Goal: Task Accomplishment & Management: Complete application form

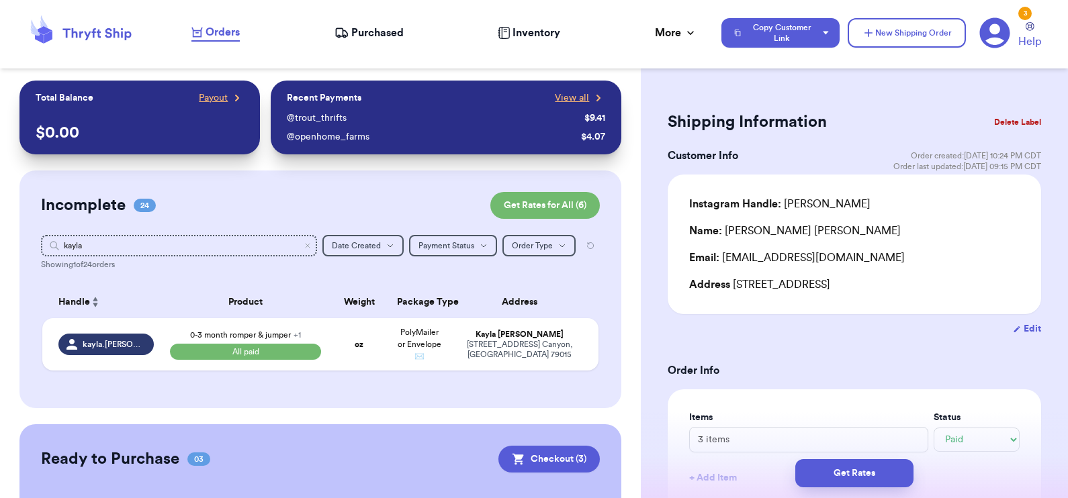
select select "paid"
click at [913, 37] on button "New Shipping Order" at bounding box center [907, 33] width 118 height 30
select select "unknown"
type input "0"
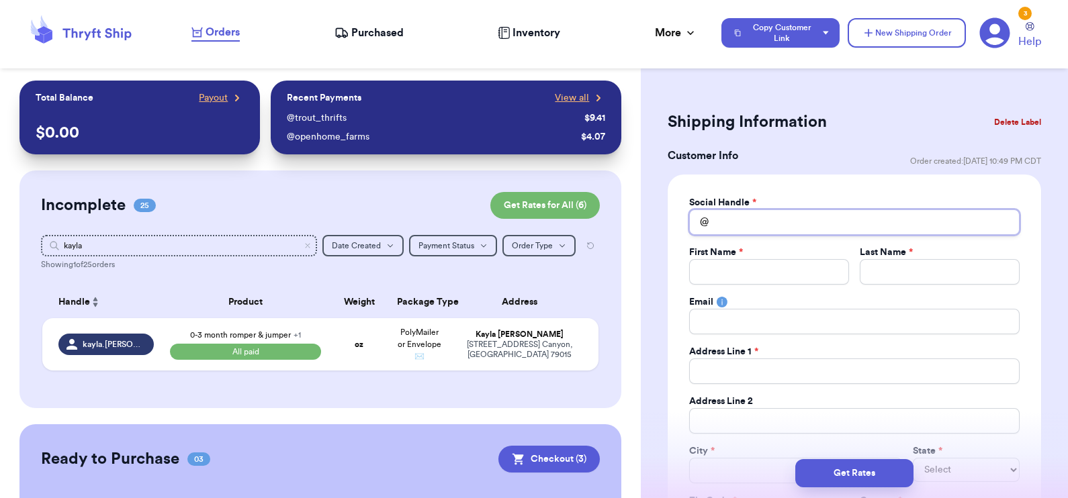
click at [799, 222] on input "Total Amount Paid" at bounding box center [854, 223] width 330 height 26
type input "m"
type input "me"
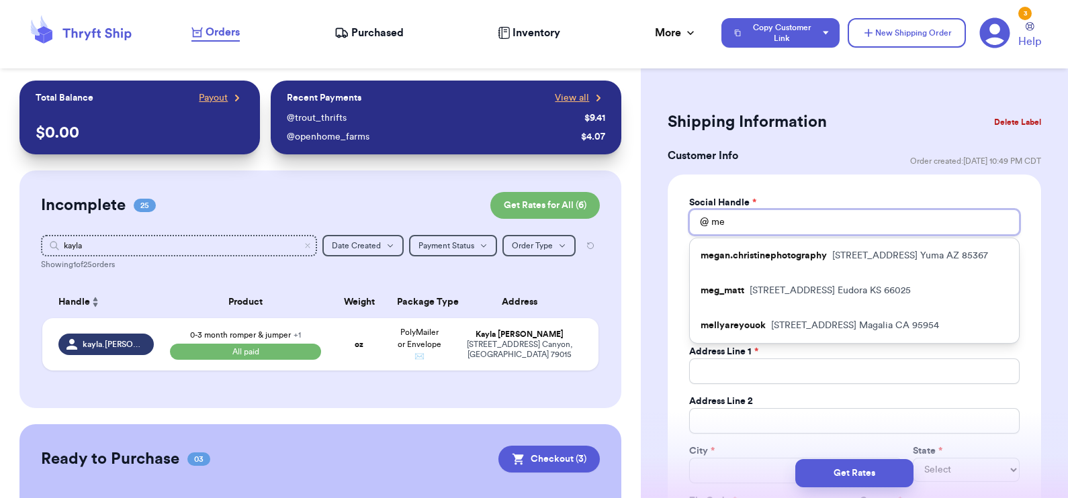
type input "meg"
drag, startPoint x: 799, startPoint y: 222, endPoint x: 675, endPoint y: 219, distance: 123.6
click at [675, 219] on div "Social Handle * @ meg [PERSON_NAME].christinephotography [STREET_ADDRESS][PERSO…" at bounding box center [854, 377] width 373 height 404
type input "n"
type input "nu"
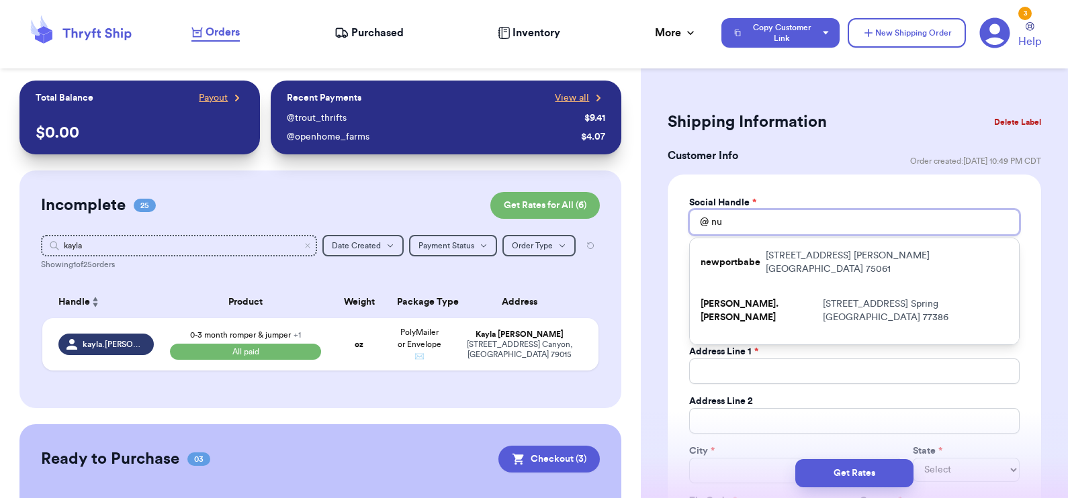
type input "nut"
type input "[PERSON_NAME]"
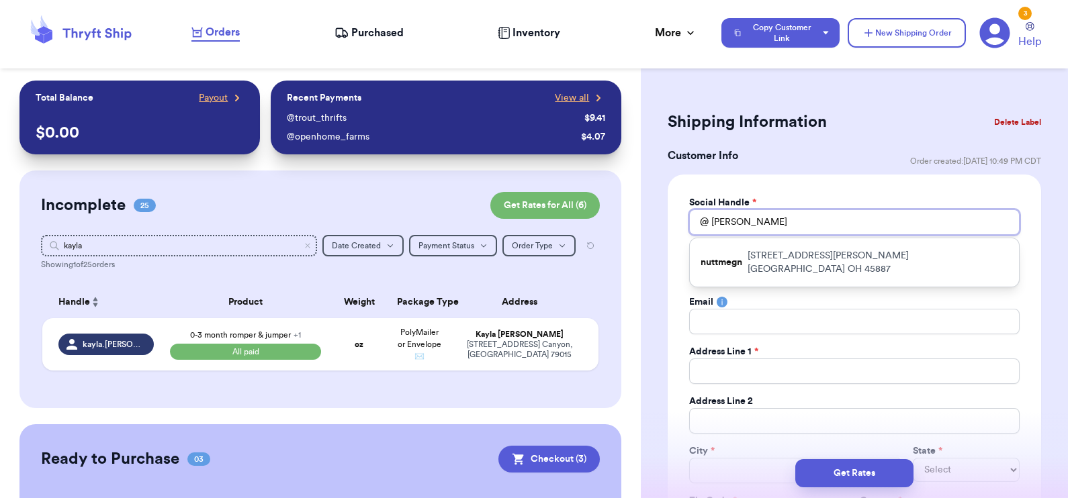
type input "nuttm"
type input "nuttme"
type input "nuttmeg"
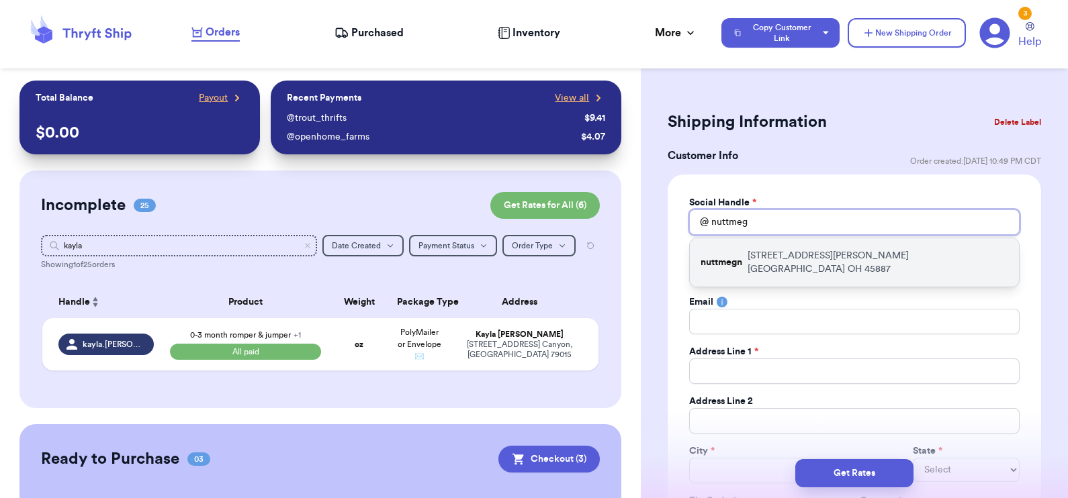
type input "nuttmeg"
click at [759, 254] on p "[STREET_ADDRESS][PERSON_NAME]" at bounding box center [878, 262] width 261 height 27
type input "nuttmegn"
type input "[PERSON_NAME]"
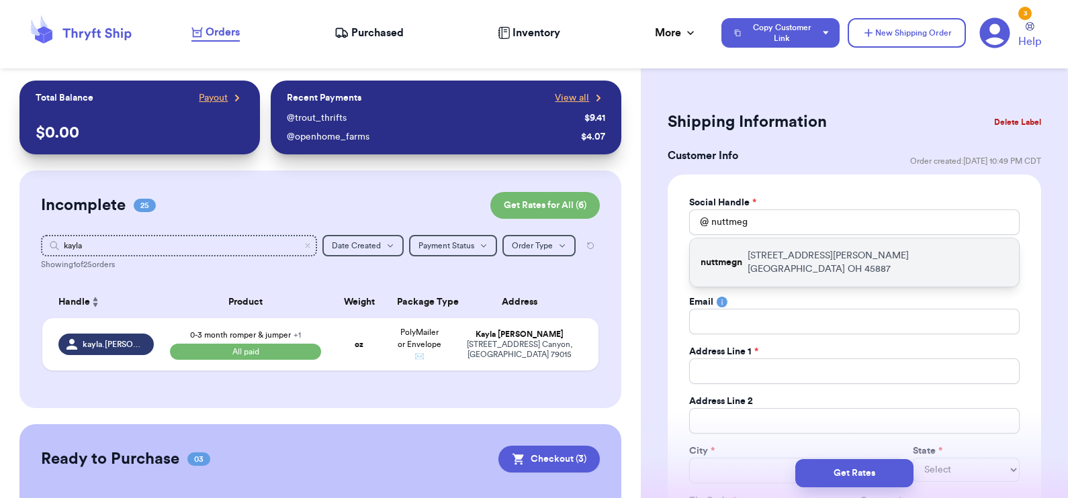
type input "[EMAIL_ADDRESS][DOMAIN_NAME]"
type input "[STREET_ADDRESS][PERSON_NAME]"
type input "[GEOGRAPHIC_DATA]"
select select "OH"
type input "45887"
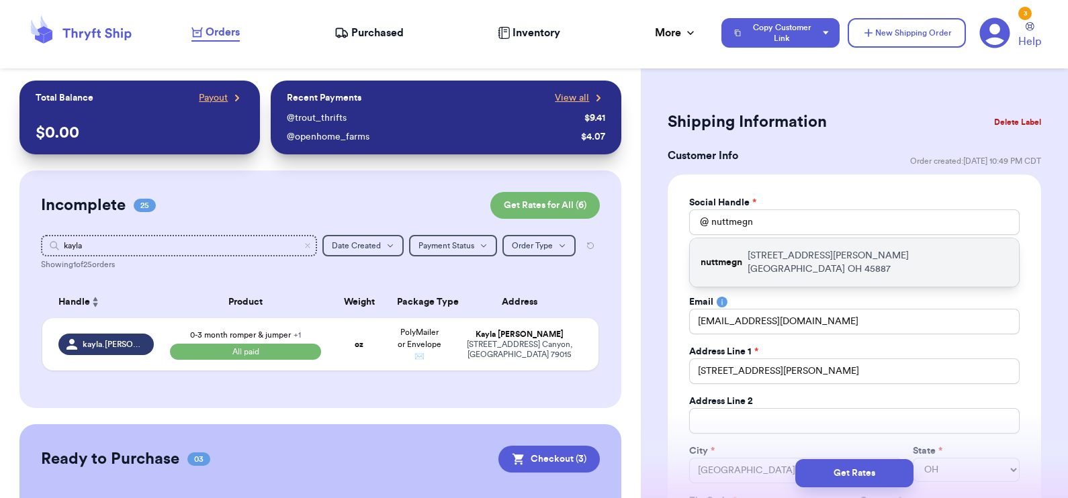
click at [759, 254] on div "First Name *" at bounding box center [769, 252] width 160 height 13
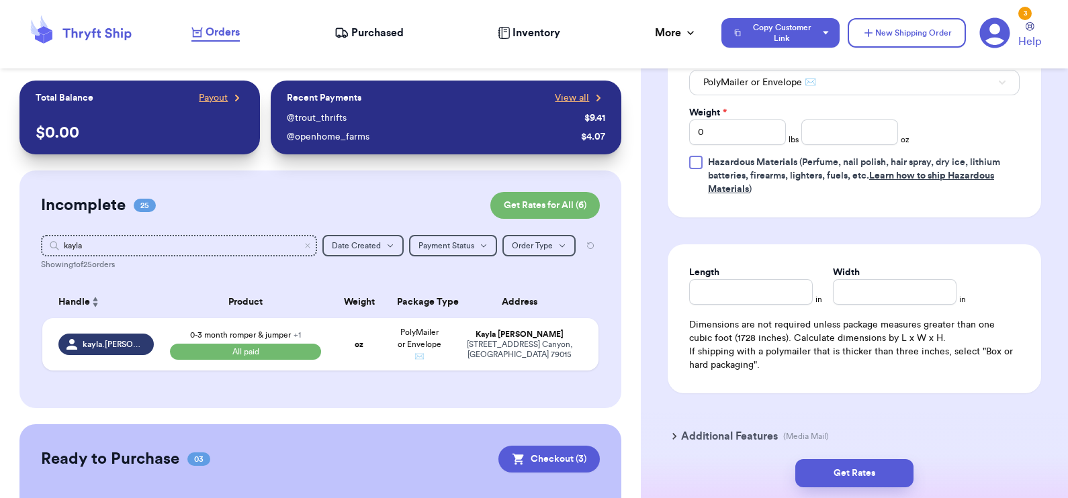
scroll to position [909, 0]
click at [723, 134] on input "0" at bounding box center [737, 131] width 97 height 26
type input "01"
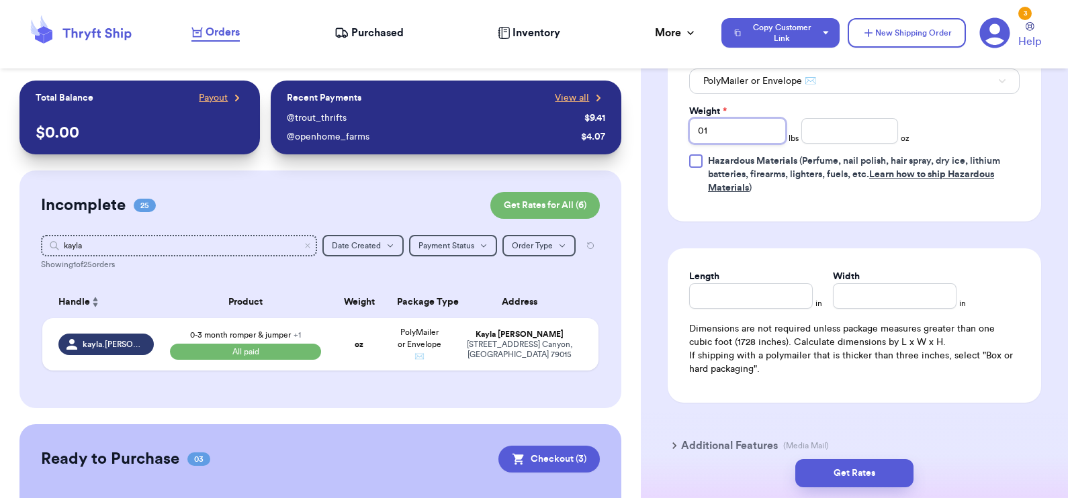
type input "01"
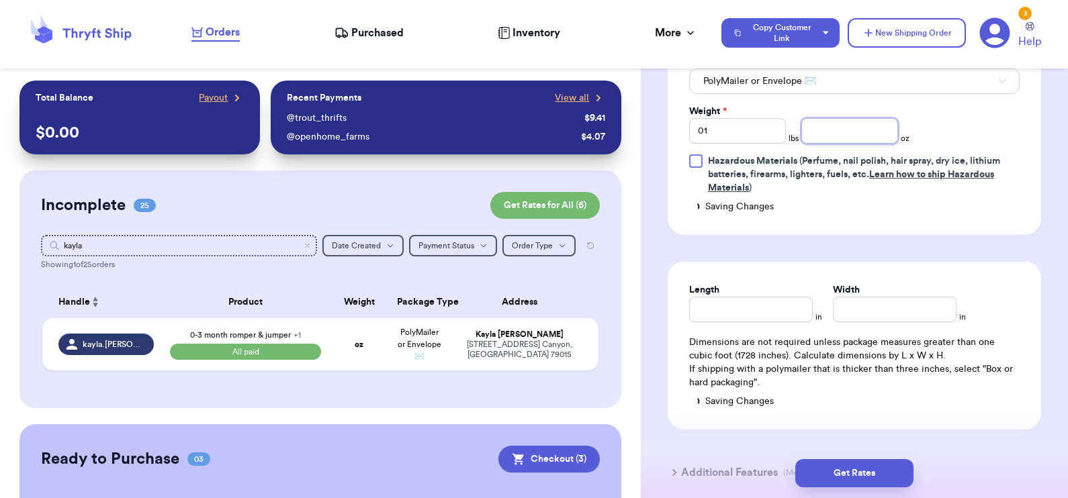
click at [853, 133] on input "number" at bounding box center [849, 131] width 97 height 26
type input "13"
click at [867, 477] on button "Get Rates" at bounding box center [854, 473] width 118 height 28
